Goal: Find specific page/section: Find specific page/section

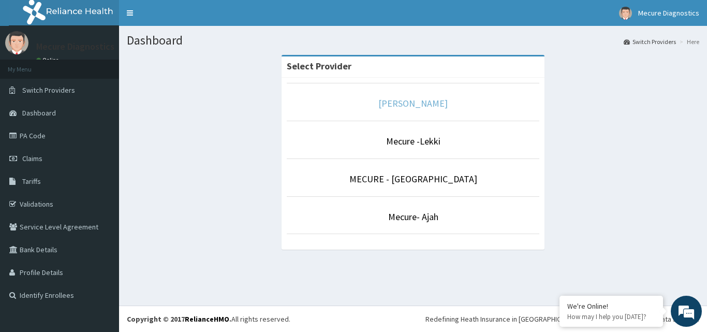
click at [415, 106] on link "[PERSON_NAME]" at bounding box center [413, 103] width 69 height 12
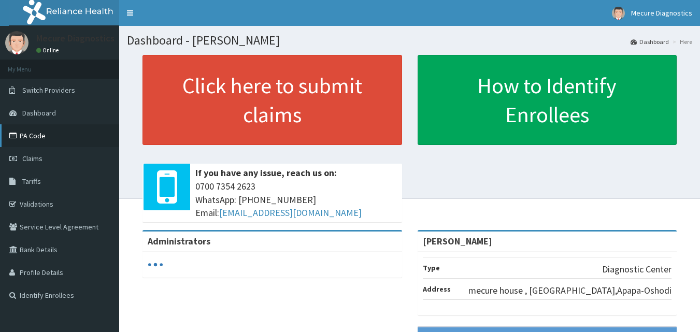
click at [31, 136] on link "PA Code" at bounding box center [59, 135] width 119 height 23
